Goal: Use online tool/utility: Utilize a website feature to perform a specific function

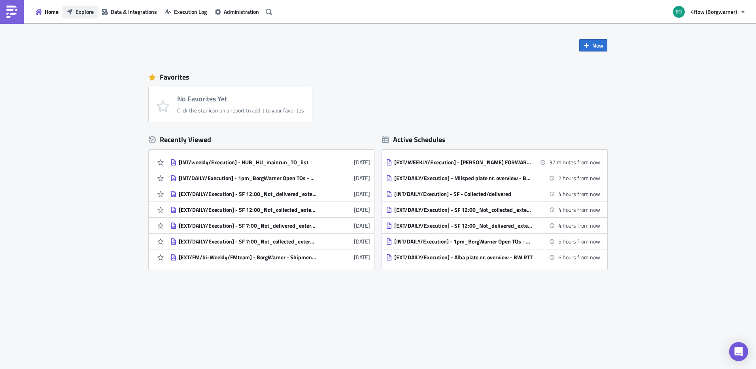
click at [87, 10] on span "Explore" at bounding box center [85, 12] width 18 height 8
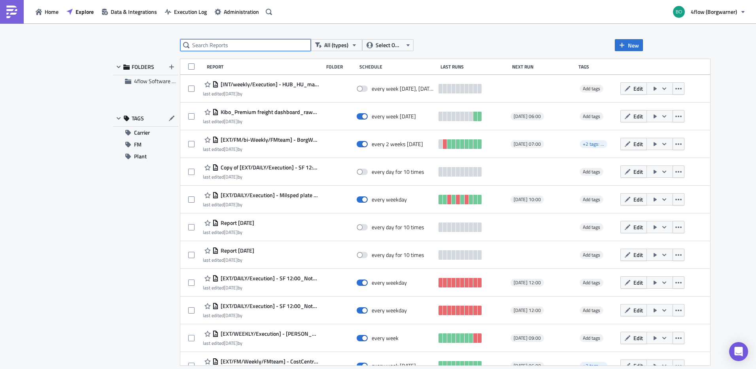
click at [218, 43] on input "text" at bounding box center [245, 45] width 130 height 12
type input "7"
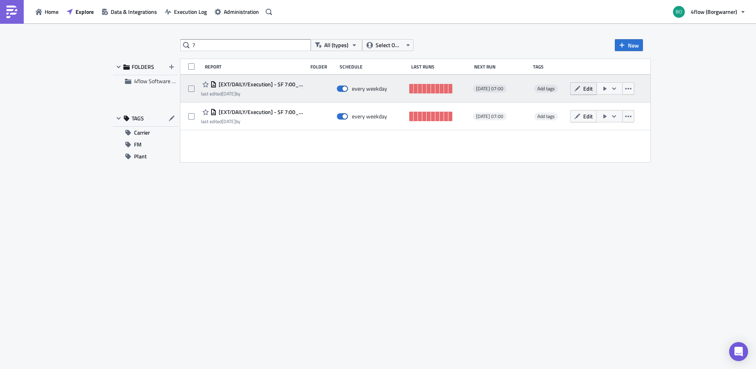
click at [593, 90] on span "Edit" at bounding box center [587, 88] width 9 height 8
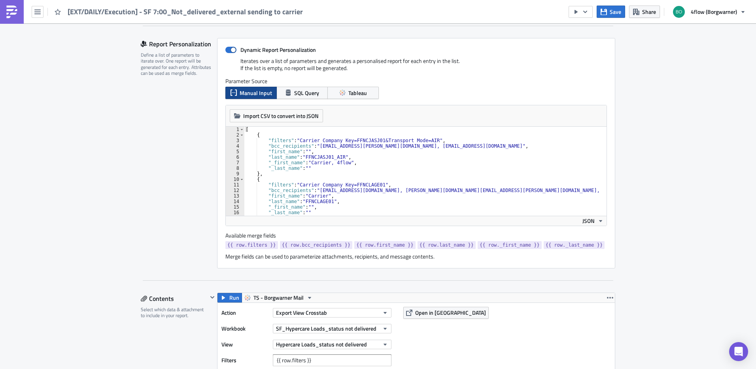
scroll to position [198, 0]
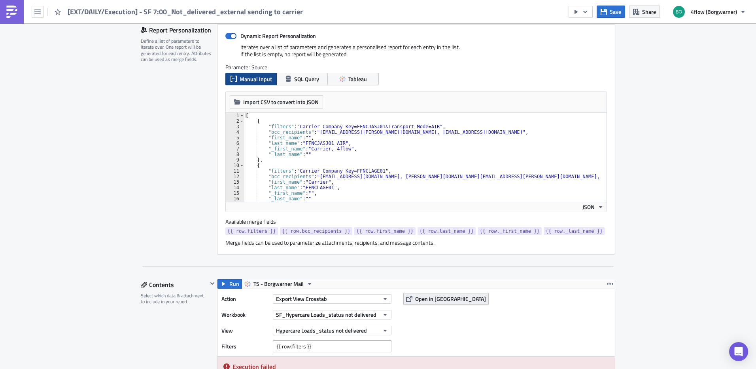
click at [406, 299] on icon "button" at bounding box center [409, 298] width 6 height 6
